Goal: Information Seeking & Learning: Learn about a topic

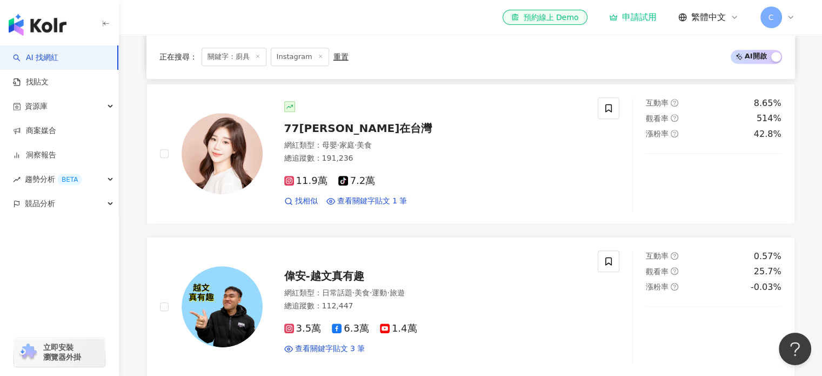
scroll to position [703, 0]
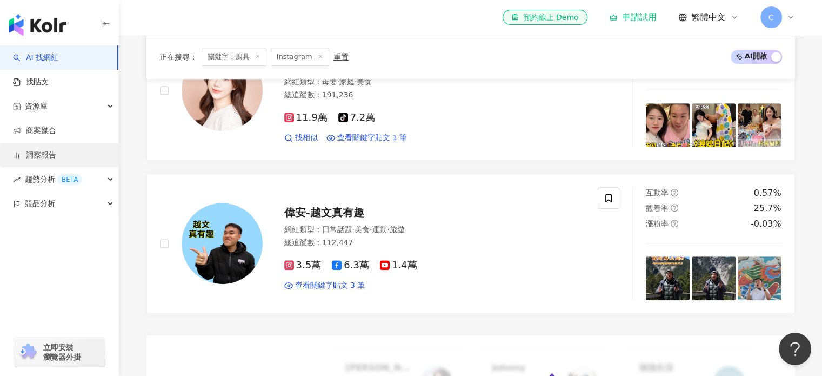
click at [41, 159] on link "洞察報告" at bounding box center [34, 155] width 43 height 11
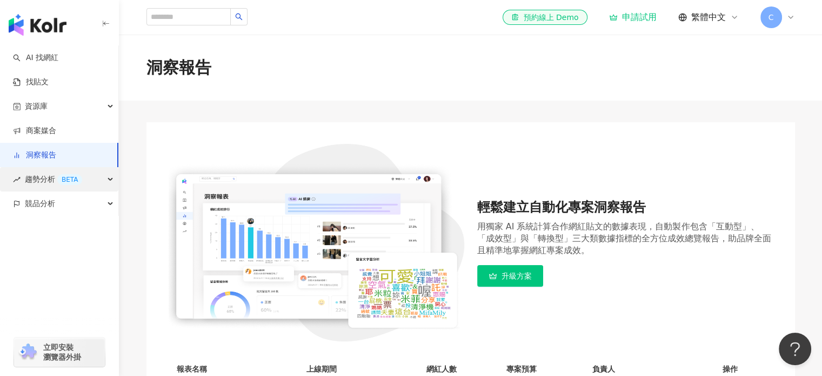
click at [46, 180] on span "趨勢分析 BETA" at bounding box center [53, 179] width 57 height 24
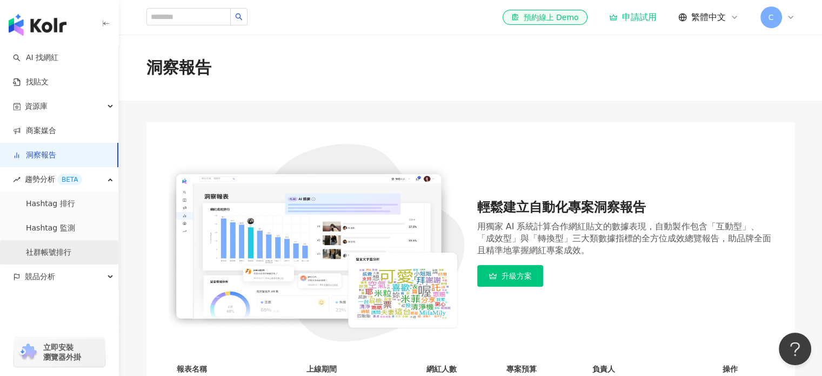
click at [40, 247] on link "社群帳號排行" at bounding box center [48, 252] width 45 height 11
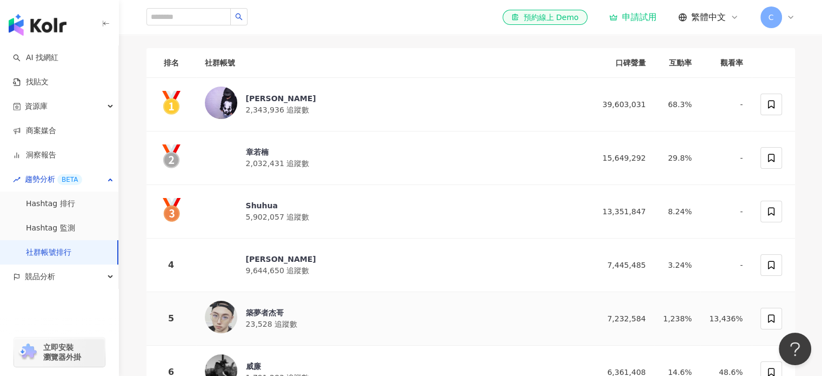
scroll to position [108, 0]
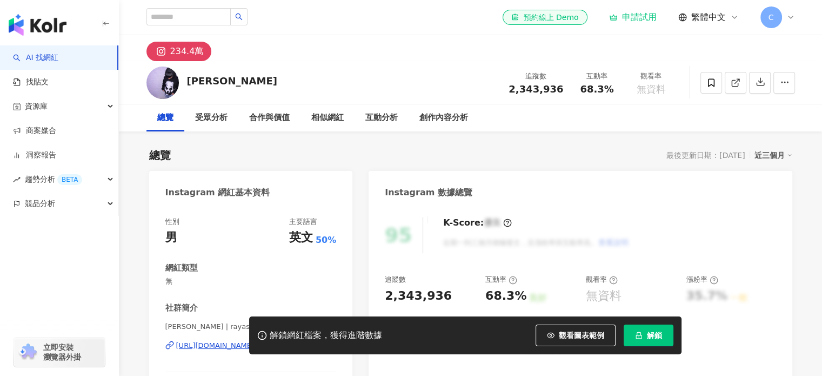
click at [255, 341] on div "[URL][DOMAIN_NAME]" at bounding box center [215, 346] width 78 height 10
